Goal: Task Accomplishment & Management: Use online tool/utility

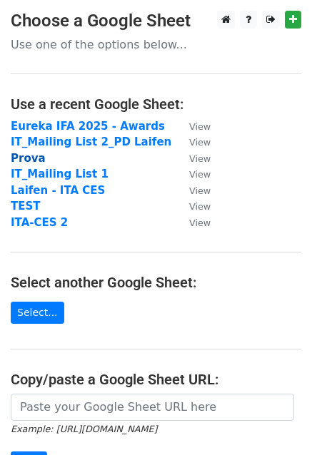
click at [30, 158] on strong "Prova" at bounding box center [28, 158] width 35 height 13
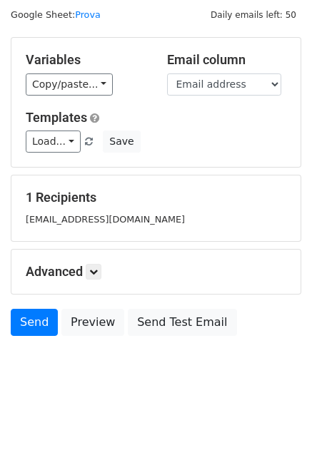
scroll to position [14, 0]
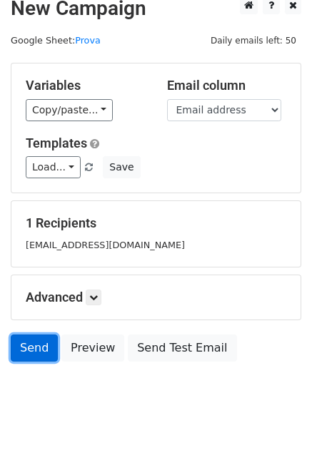
click at [31, 340] on link "Send" at bounding box center [34, 348] width 47 height 27
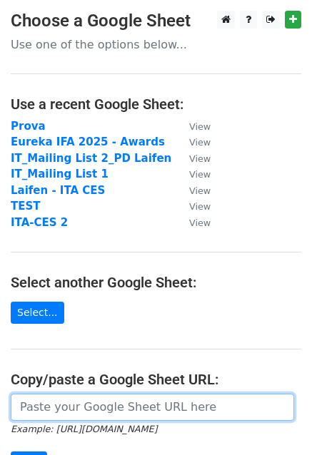
click at [34, 408] on input "url" at bounding box center [152, 407] width 283 height 27
paste input "https://docs.google.com/spreadsheets/d/1a2v1b__k3ATefOkaKU5JQABvbRyLNrFVykOtF69…"
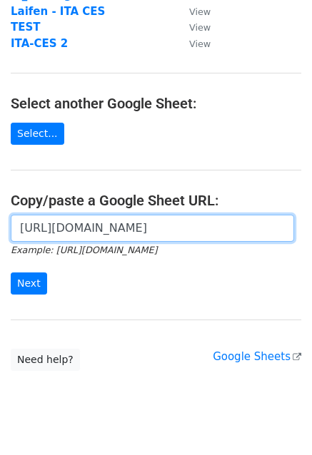
scroll to position [207, 0]
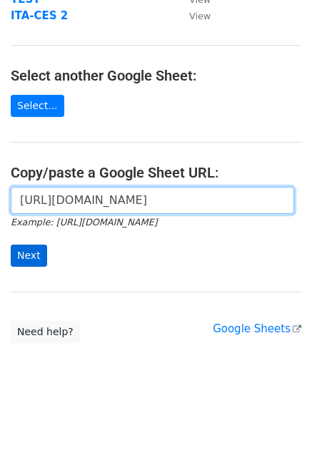
type input "https://docs.google.com/spreadsheets/d/1a2v1b__k3ATefOkaKU5JQABvbRyLNrFVykOtF69…"
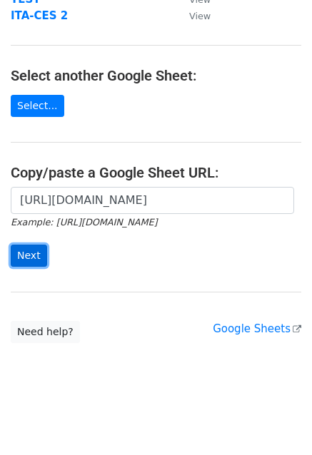
scroll to position [0, 0]
click at [28, 253] on input "Next" at bounding box center [29, 256] width 36 height 22
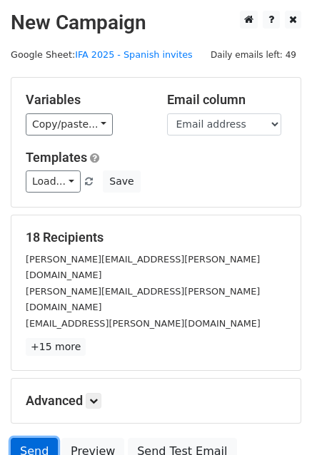
click at [28, 438] on link "Send" at bounding box center [34, 451] width 47 height 27
